Goal: Task Accomplishment & Management: Manage account settings

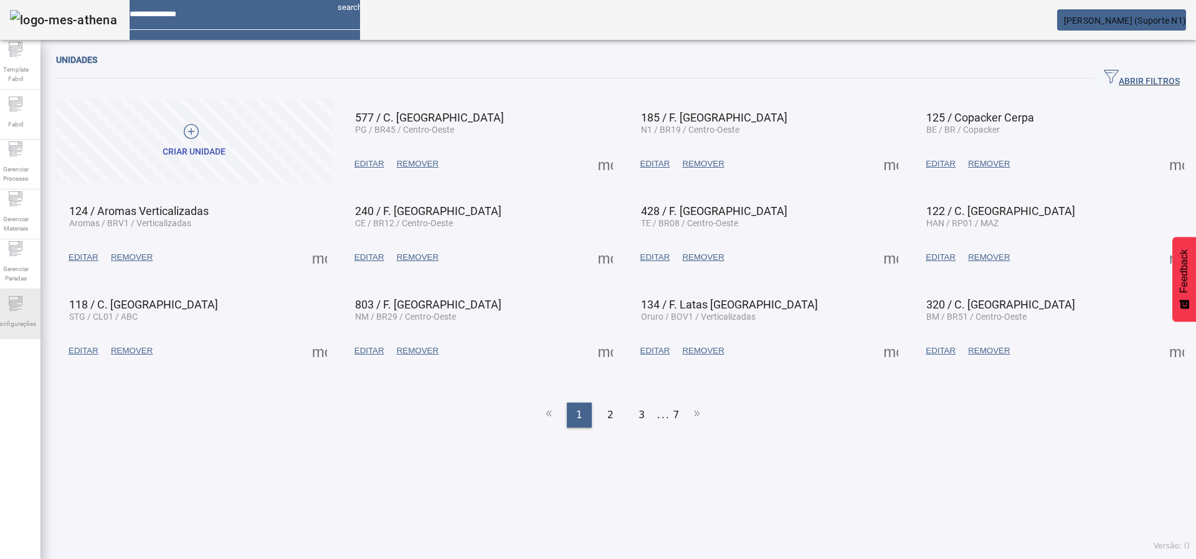
click at [21, 317] on span "Configurações" at bounding box center [15, 323] width 49 height 17
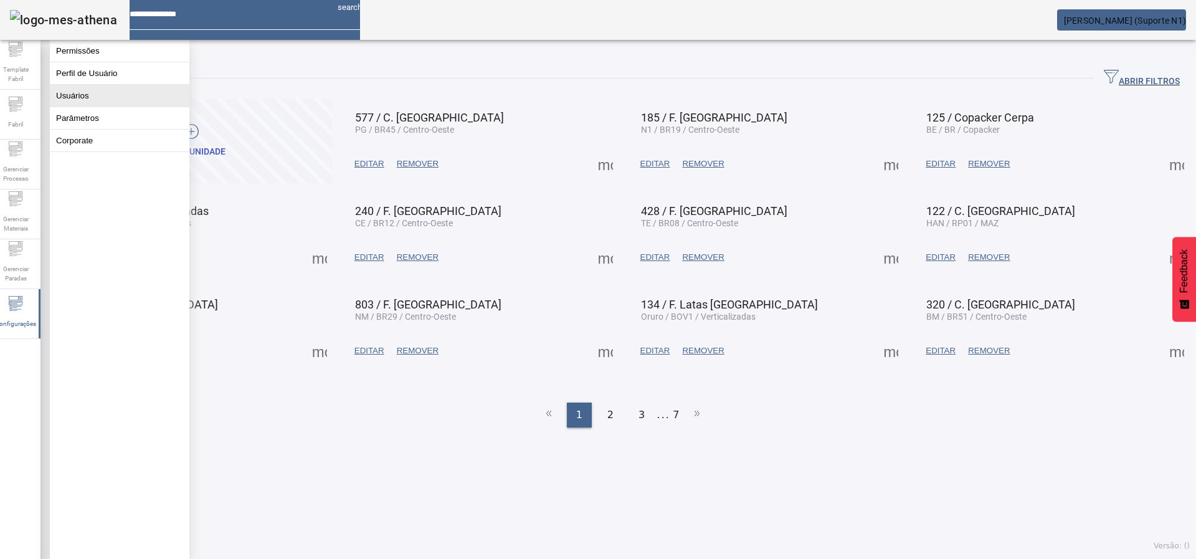
click at [120, 97] on button "Usuários" at bounding box center [120, 96] width 140 height 22
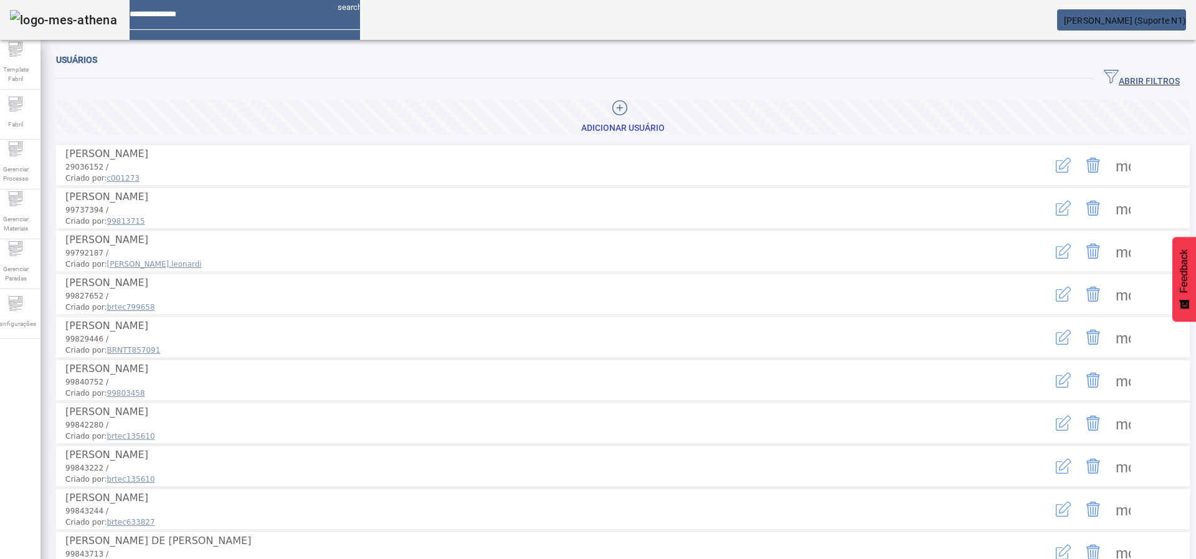
click at [1112, 82] on span "ABRIR FILTROS" at bounding box center [1142, 78] width 76 height 19
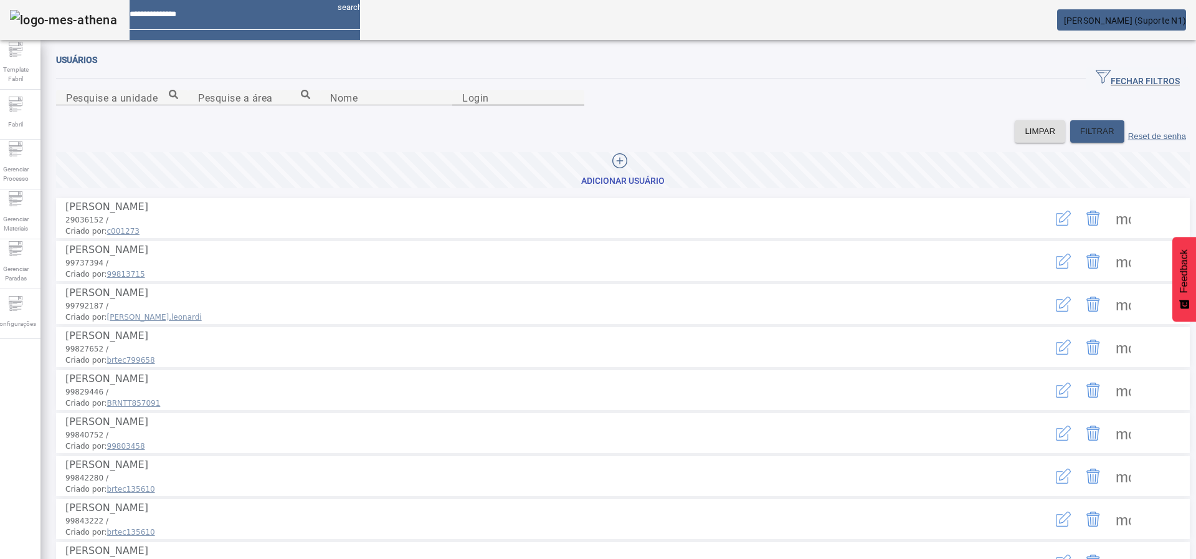
click at [575, 105] on input "Login" at bounding box center [518, 97] width 112 height 15
paste input "********"
type input "********"
click at [1086, 146] on span at bounding box center [1098, 132] width 54 height 30
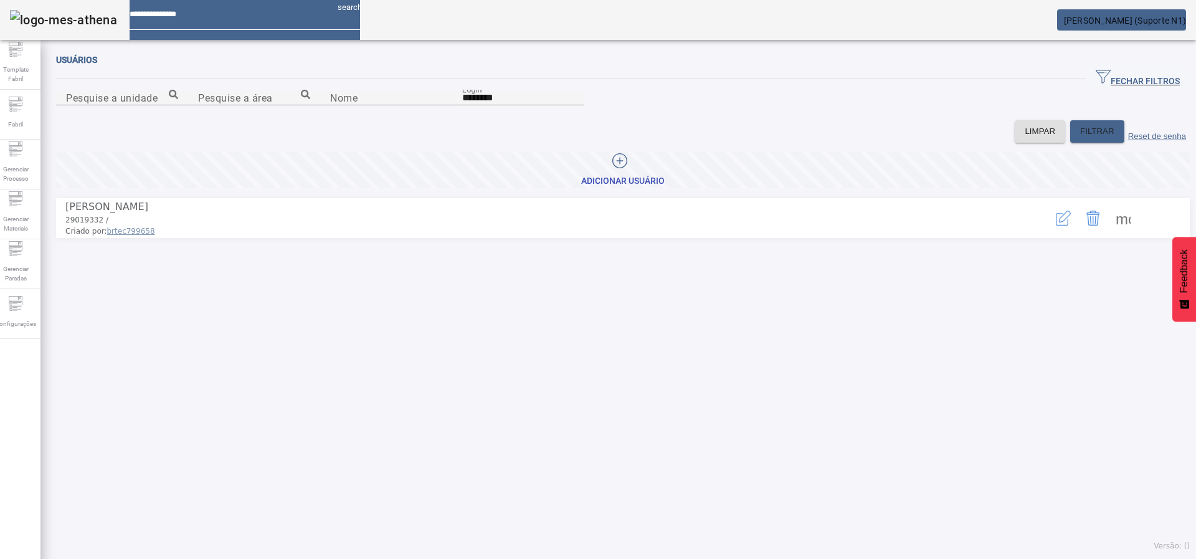
click at [1049, 233] on button "button" at bounding box center [1064, 218] width 30 height 30
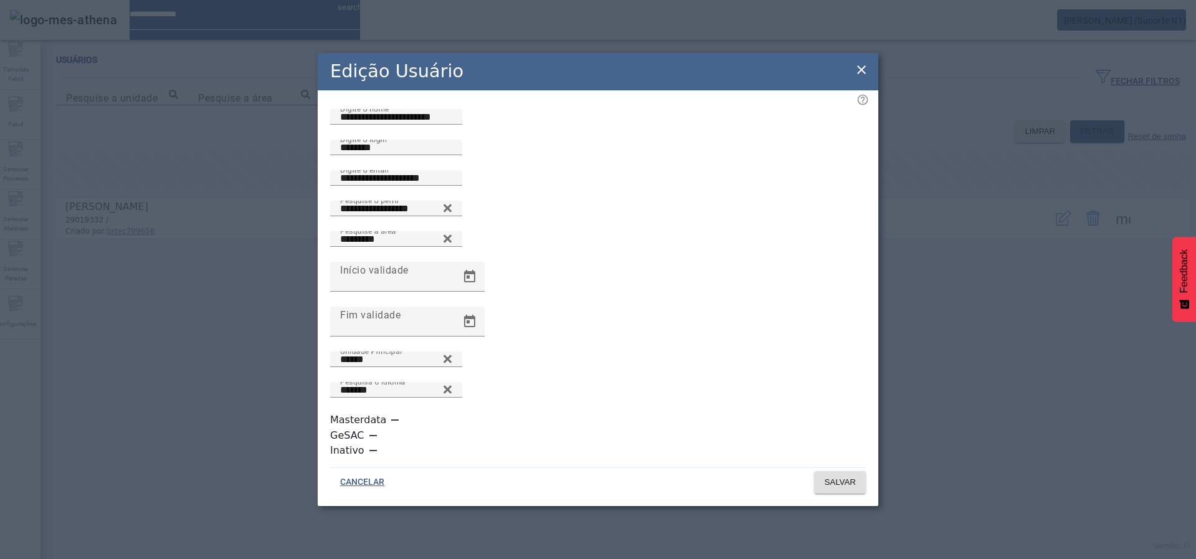
scroll to position [3, 0]
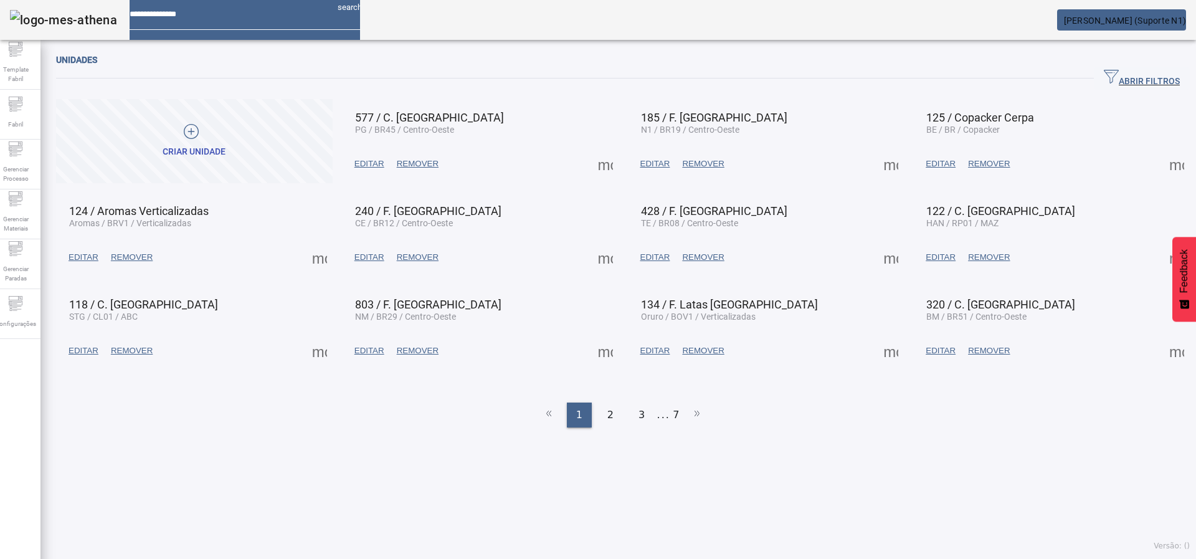
click at [1104, 80] on span "ABRIR FILTROS" at bounding box center [1142, 78] width 76 height 19
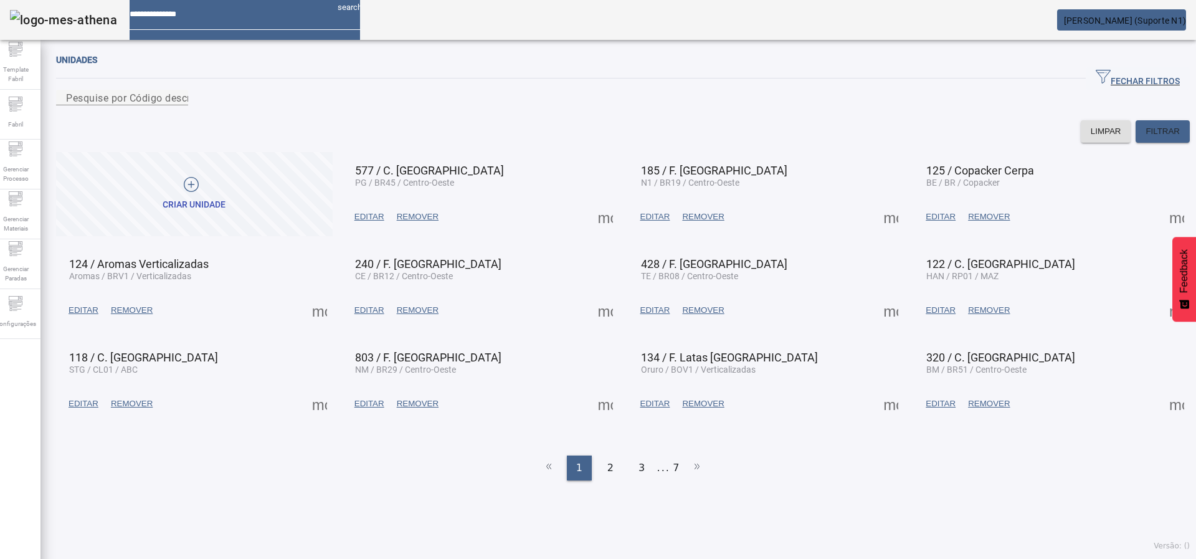
click at [1147, 9] on mat-card "[PERSON_NAME] (Suporte N1)" at bounding box center [1121, 19] width 129 height 21
click at [1129, 25] on span "[PERSON_NAME] (Suporte N1)" at bounding box center [1125, 21] width 123 height 10
click at [21, 333] on div "Ajustes" at bounding box center [16, 314] width 50 height 50
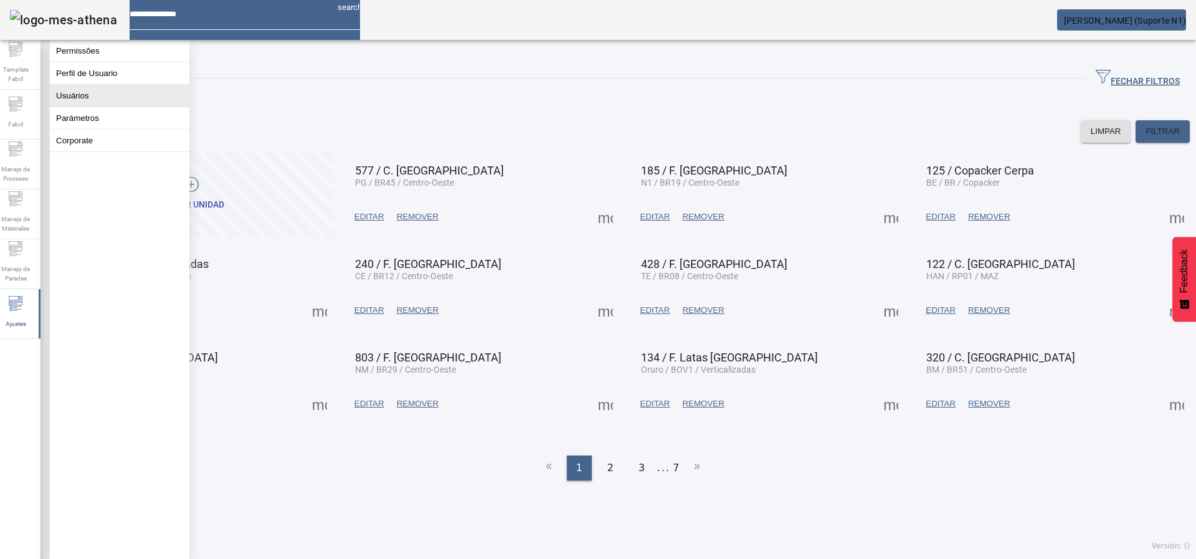
click at [141, 96] on button "Usuários" at bounding box center [120, 96] width 140 height 22
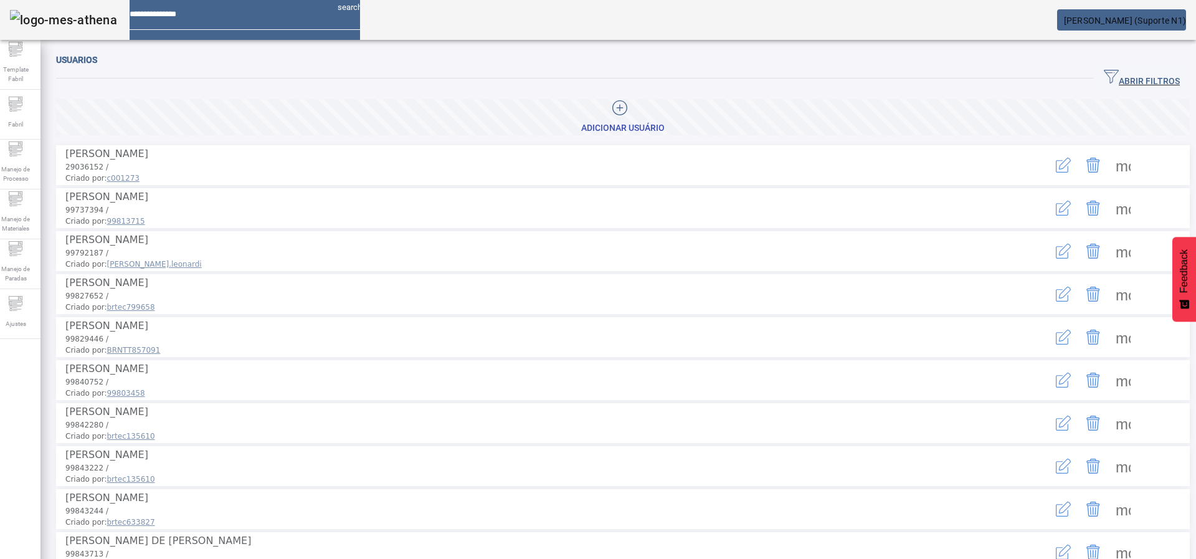
click at [775, 145] on li "Isabella Scaloni 29036152 / Criado por: c001273 more_vert" at bounding box center [623, 165] width 1134 height 40
click at [751, 127] on span at bounding box center [623, 117] width 1134 height 30
